Goal: Task Accomplishment & Management: Manage account settings

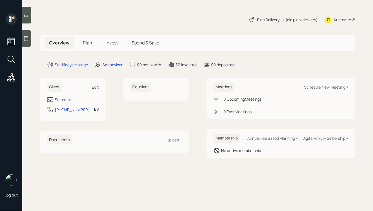
click at [96, 87] on div "Edit" at bounding box center [95, 86] width 7 height 5
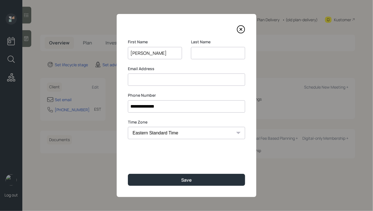
type input "[PERSON_NAME]"
click at [128, 174] on button "Save" at bounding box center [186, 180] width 117 height 12
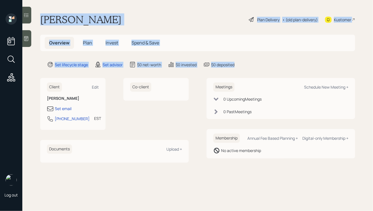
drag, startPoint x: 263, startPoint y: 63, endPoint x: 128, endPoint y: 1, distance: 147.9
click at [128, 1] on main "[PERSON_NAME] Plan Delivery • (old plan-delivery) Kustomer Overview Plan Invest…" at bounding box center [197, 105] width 351 height 211
click at [111, 16] on h1 "[PERSON_NAME]" at bounding box center [80, 19] width 81 height 12
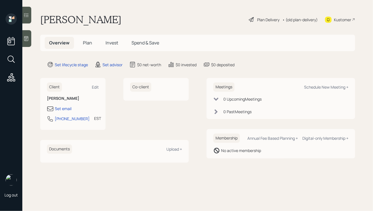
drag, startPoint x: 116, startPoint y: 22, endPoint x: 74, endPoint y: 20, distance: 41.7
click at [74, 20] on div "[PERSON_NAME] Plan Delivery • (old plan-delivery) Kustomer" at bounding box center [197, 19] width 315 height 12
click at [74, 20] on h1 "[PERSON_NAME]" at bounding box center [80, 19] width 81 height 12
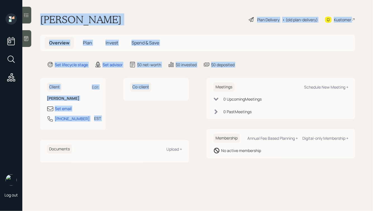
drag, startPoint x: 40, startPoint y: 18, endPoint x: 134, endPoint y: 110, distance: 130.9
click at [134, 110] on main "[PERSON_NAME] Plan Delivery • (old plan-delivery) Kustomer Overview Plan Invest…" at bounding box center [197, 105] width 351 height 211
click at [134, 110] on div "Co-client" at bounding box center [155, 104] width 65 height 52
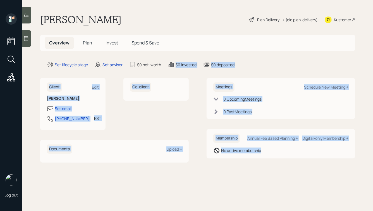
drag, startPoint x: 288, startPoint y: 161, endPoint x: 181, endPoint y: 54, distance: 151.4
click at [181, 54] on main "[PERSON_NAME] Plan Delivery • (old plan-delivery) Kustomer Overview Plan Invest…" at bounding box center [197, 105] width 351 height 211
click at [182, 59] on main "[PERSON_NAME] Plan Delivery • (old plan-delivery) Kustomer Overview Plan Invest…" at bounding box center [197, 105] width 351 height 211
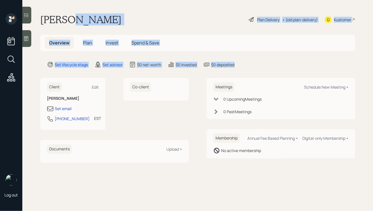
drag, startPoint x: 237, startPoint y: 64, endPoint x: 71, endPoint y: 17, distance: 172.6
click at [71, 17] on main "[PERSON_NAME] Plan Delivery • (old plan-delivery) Kustomer Overview Plan Invest…" at bounding box center [197, 105] width 351 height 211
click at [71, 17] on h1 "[PERSON_NAME]" at bounding box center [80, 19] width 81 height 12
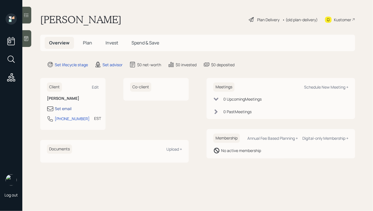
click at [63, 111] on div "Set email" at bounding box center [63, 109] width 17 height 6
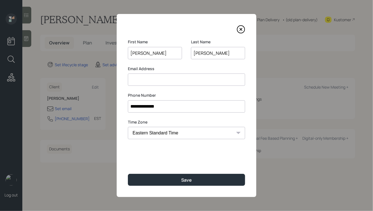
click at [148, 78] on input at bounding box center [186, 79] width 117 height 12
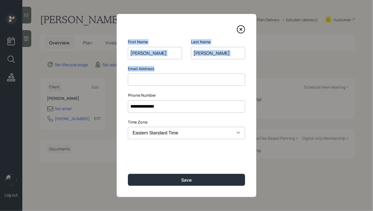
drag, startPoint x: 156, startPoint y: 67, endPoint x: 111, endPoint y: 20, distance: 65.4
click at [111, 20] on div "**********" at bounding box center [186, 105] width 373 height 211
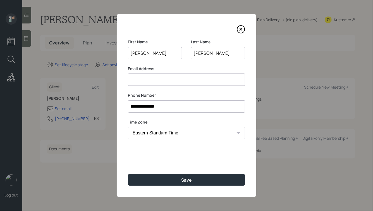
click at [133, 26] on div at bounding box center [186, 29] width 117 height 8
click at [149, 81] on input at bounding box center [186, 79] width 117 height 12
type input "[EMAIL_ADDRESS][DOMAIN_NAME]"
click at [181, 109] on input "**********" at bounding box center [186, 106] width 117 height 12
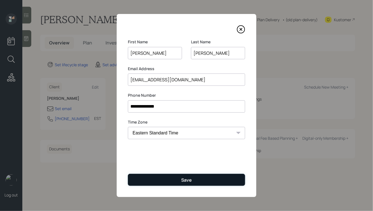
click at [166, 178] on button "Save" at bounding box center [186, 180] width 117 height 12
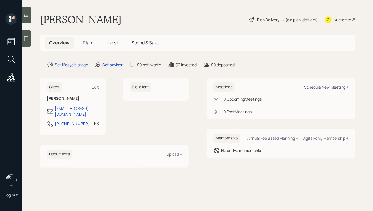
click at [310, 87] on div "Schedule New Meeting +" at bounding box center [326, 86] width 44 height 5
select select "round-[PERSON_NAME]"
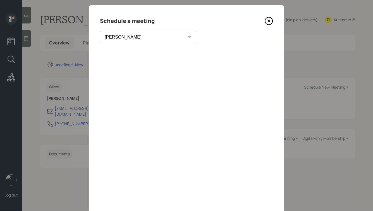
scroll to position [9, 0]
